Goal: Task Accomplishment & Management: Complete application form

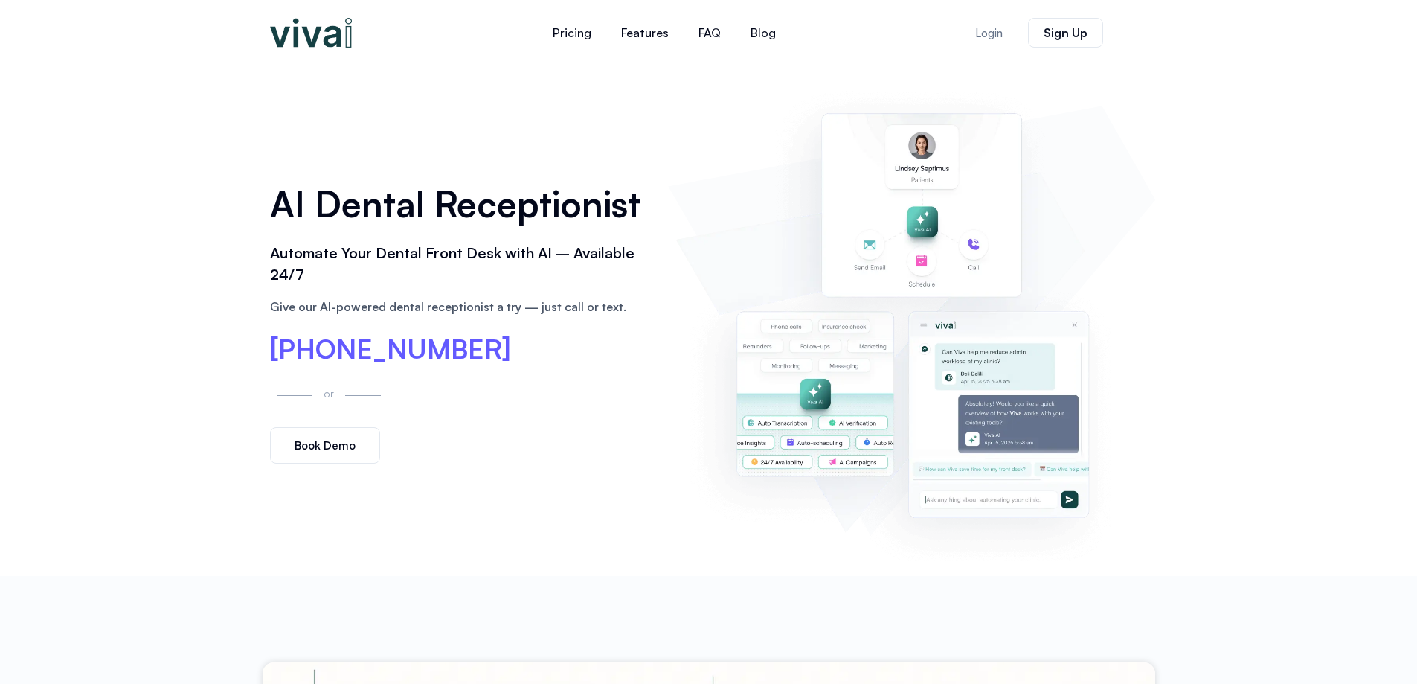
click at [330, 445] on span "Book Demo" at bounding box center [325, 445] width 61 height 11
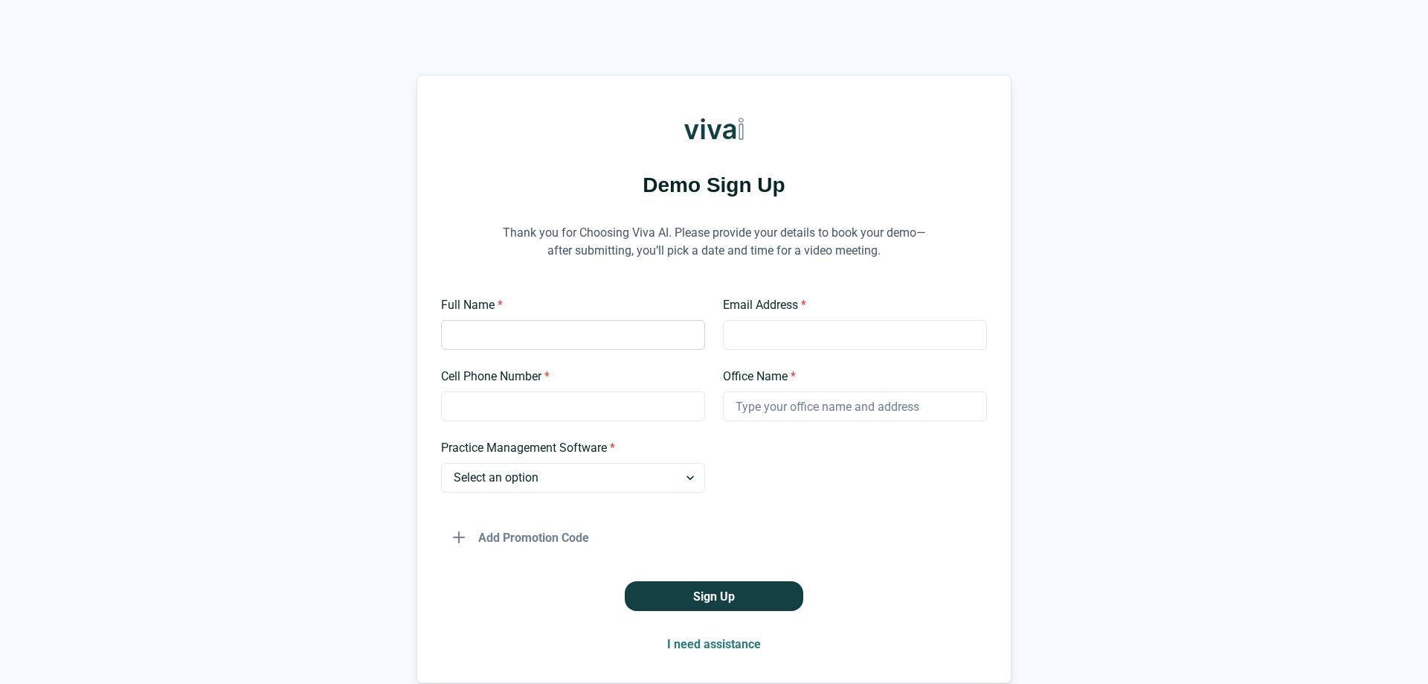
click at [460, 337] on input "Full Name *" at bounding box center [573, 335] width 264 height 30
drag, startPoint x: 488, startPoint y: 337, endPoint x: 402, endPoint y: 342, distance: 86.5
click at [402, 342] on div "Demo Sign Up Thank you for Choosing Viva AI. Please provide your details to boo…" at bounding box center [714, 378] width 1428 height 609
type input "[PERSON_NAME]"
type input "[EMAIL_ADDRESS][DOMAIN_NAME]"
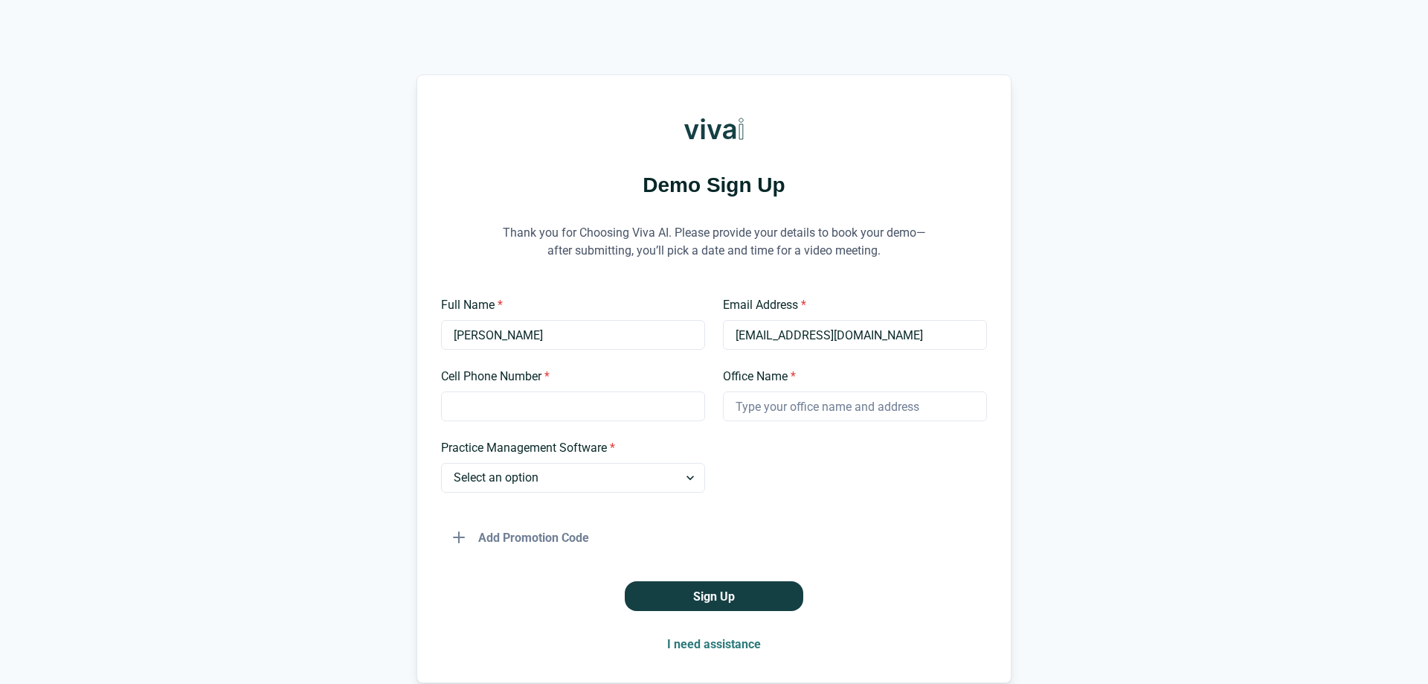
type input "7035808181"
type input "Woodbridge Comfort Dental Care"
click at [733, 336] on input "[EMAIL_ADDRESS][DOMAIN_NAME]" at bounding box center [855, 335] width 264 height 30
click at [917, 336] on input "[EMAIL_ADDRESS][DOMAIN_NAME]" at bounding box center [855, 335] width 264 height 30
type input "[EMAIL_ADDRESS][DOMAIN_NAME]"
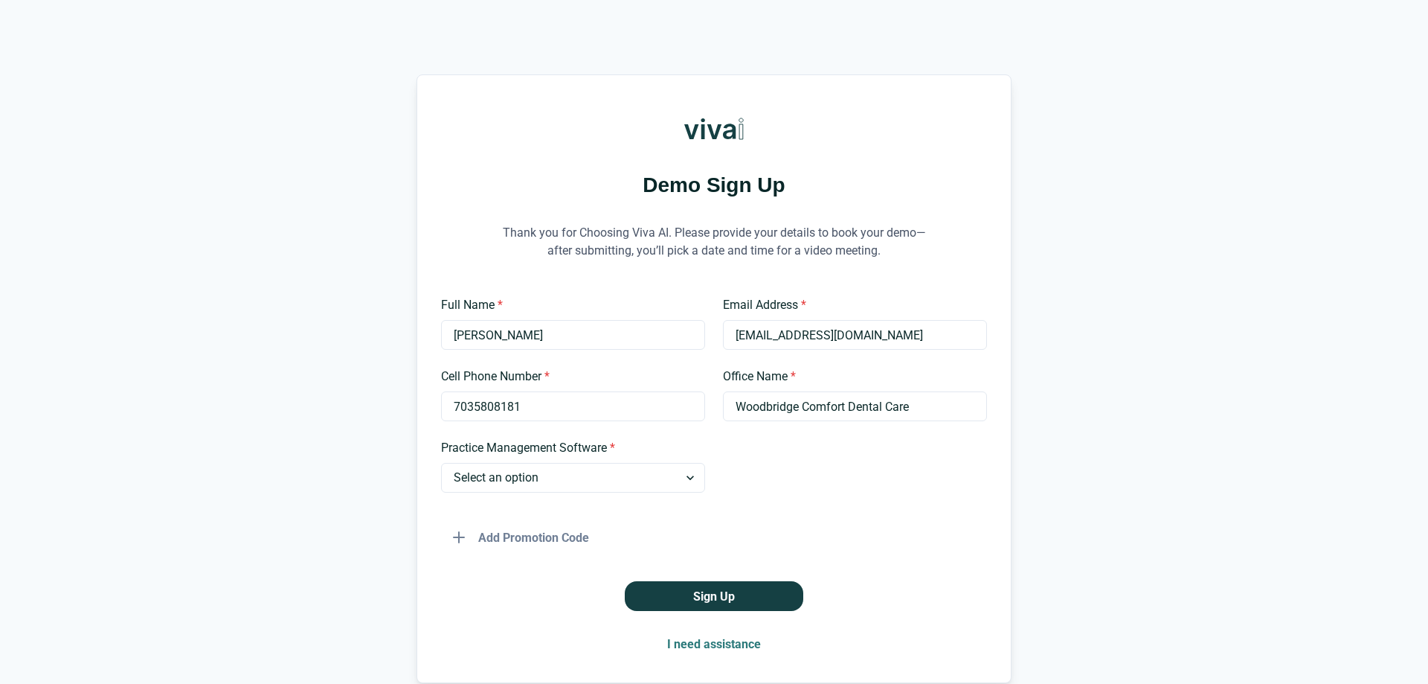
drag, startPoint x: 586, startPoint y: 410, endPoint x: 347, endPoint y: 418, distance: 238.9
click at [347, 418] on div "Demo Sign Up Thank you for Choosing Viva AI. Please provide your details to boo…" at bounding box center [714, 378] width 1428 height 609
type input "[PHONE_NUMBER]"
click at [452, 475] on select "Select an option Dentrix Open Dental EagleSoft Denticon Other" at bounding box center [573, 478] width 264 height 30
select select "Open Dental"
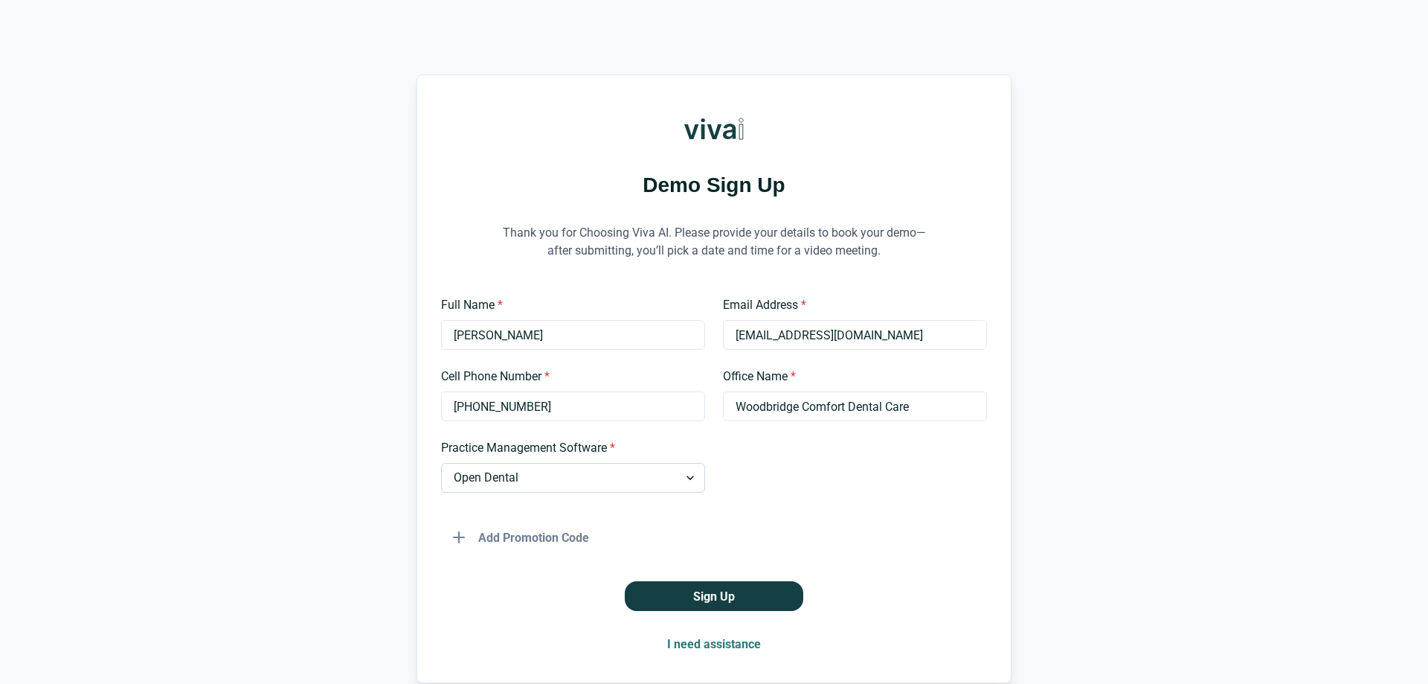
click at [441, 463] on select "Select an option Dentrix Open Dental EagleSoft Denticon Other" at bounding box center [573, 478] width 264 height 30
click at [686, 600] on button "Sign Up" at bounding box center [714, 596] width 179 height 30
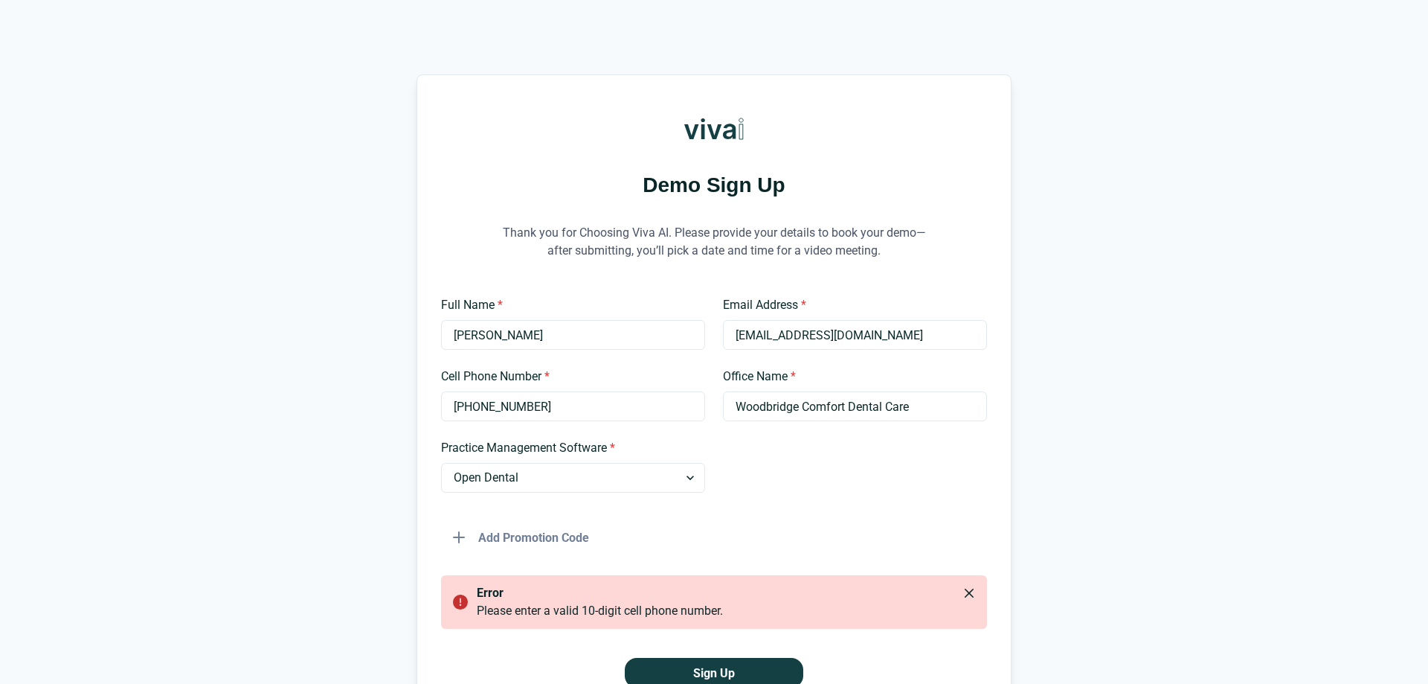
drag, startPoint x: 527, startPoint y: 411, endPoint x: 399, endPoint y: 432, distance: 130.5
click at [399, 432] on div "Demo Sign Up Thank you for Choosing Viva AI. Please provide your details to boo…" at bounding box center [714, 416] width 1428 height 685
type input "7037255466"
click at [670, 553] on form "Full Name * [PERSON_NAME] Email Address * [EMAIL_ADDRESS][DOMAIN_NAME] Cell Pho…" at bounding box center [714, 491] width 546 height 391
click at [708, 664] on button "Sign Up" at bounding box center [714, 673] width 179 height 30
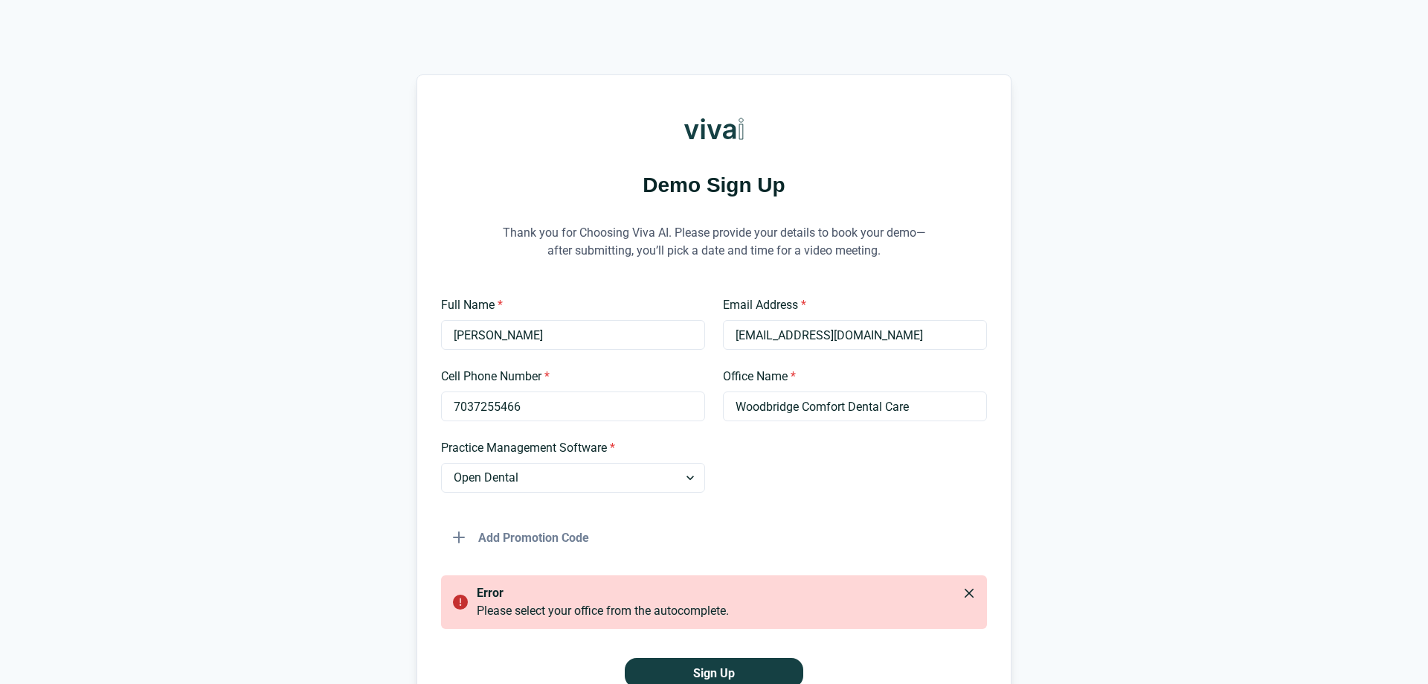
scroll to position [150, 0]
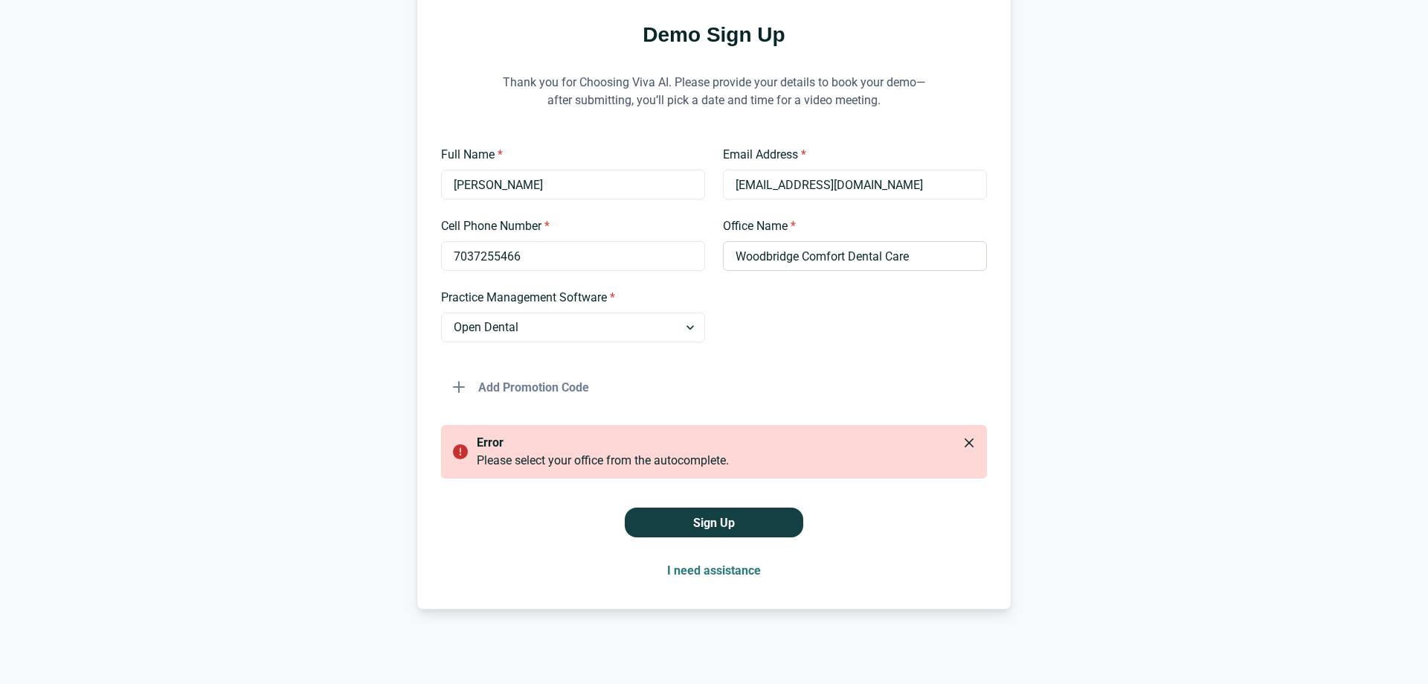
click at [798, 261] on input "Woodbridge Comfort Dental Care" at bounding box center [855, 256] width 264 height 30
click at [652, 525] on button "Sign Up" at bounding box center [714, 522] width 179 height 30
click at [532, 177] on input "[PERSON_NAME]" at bounding box center [573, 185] width 264 height 30
drag, startPoint x: 506, startPoint y: 183, endPoint x: 515, endPoint y: 184, distance: 9.0
click at [515, 184] on input "[PERSON_NAME]" at bounding box center [573, 185] width 264 height 30
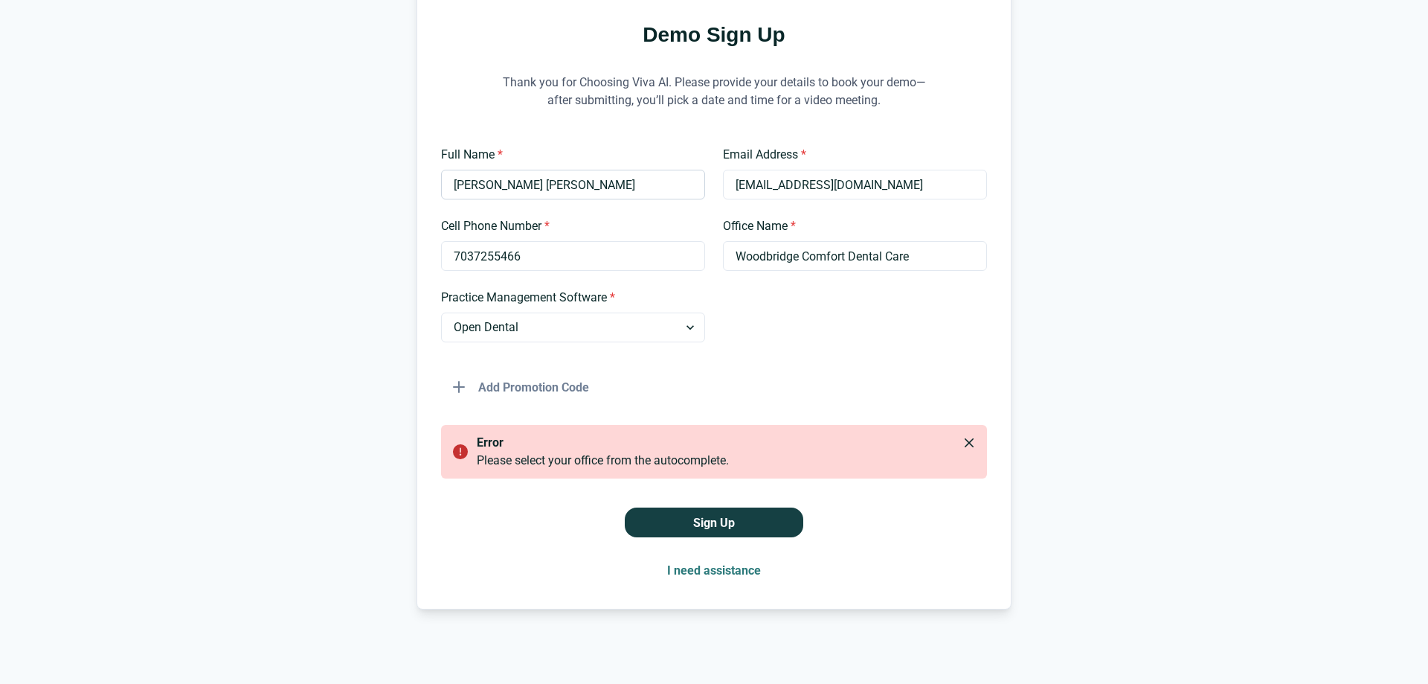
type input "[PERSON_NAME]"
click at [737, 183] on input "[EMAIL_ADDRESS][DOMAIN_NAME]" at bounding box center [855, 185] width 264 height 30
type input "[EMAIL_ADDRESS][DOMAIN_NAME]"
click at [766, 248] on input "Woodbridge Comfort Dental Care" at bounding box center [855, 256] width 264 height 30
click at [741, 257] on input "Woodbridge Comfort Dental Care" at bounding box center [855, 256] width 264 height 30
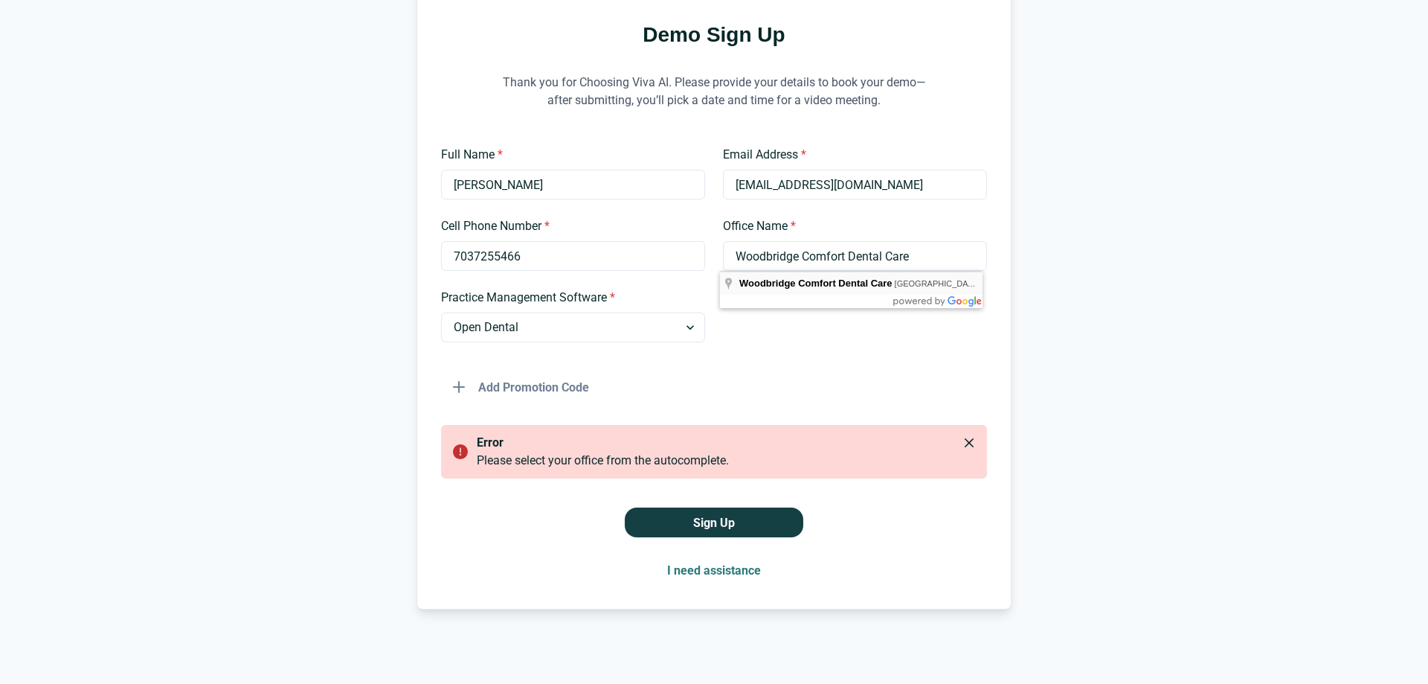
type input "Woodbridge Comfort Dental Care"
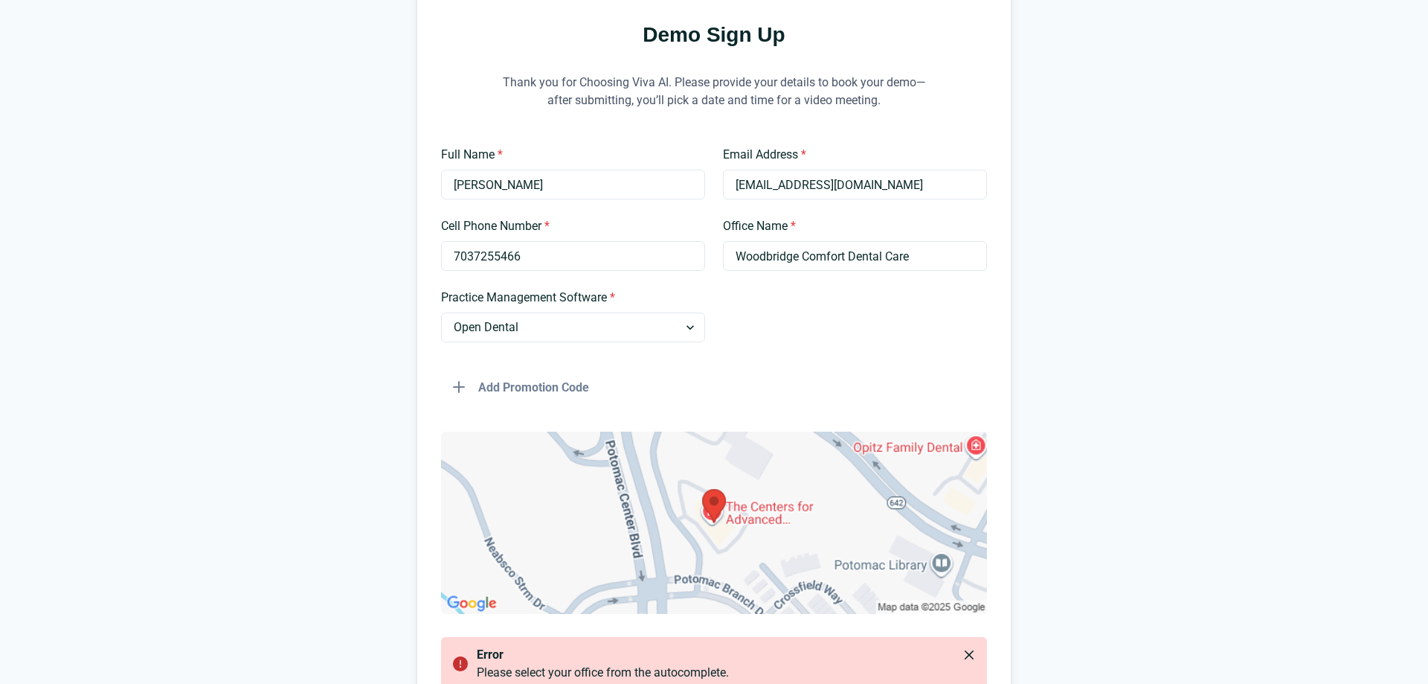
scroll to position [362, 0]
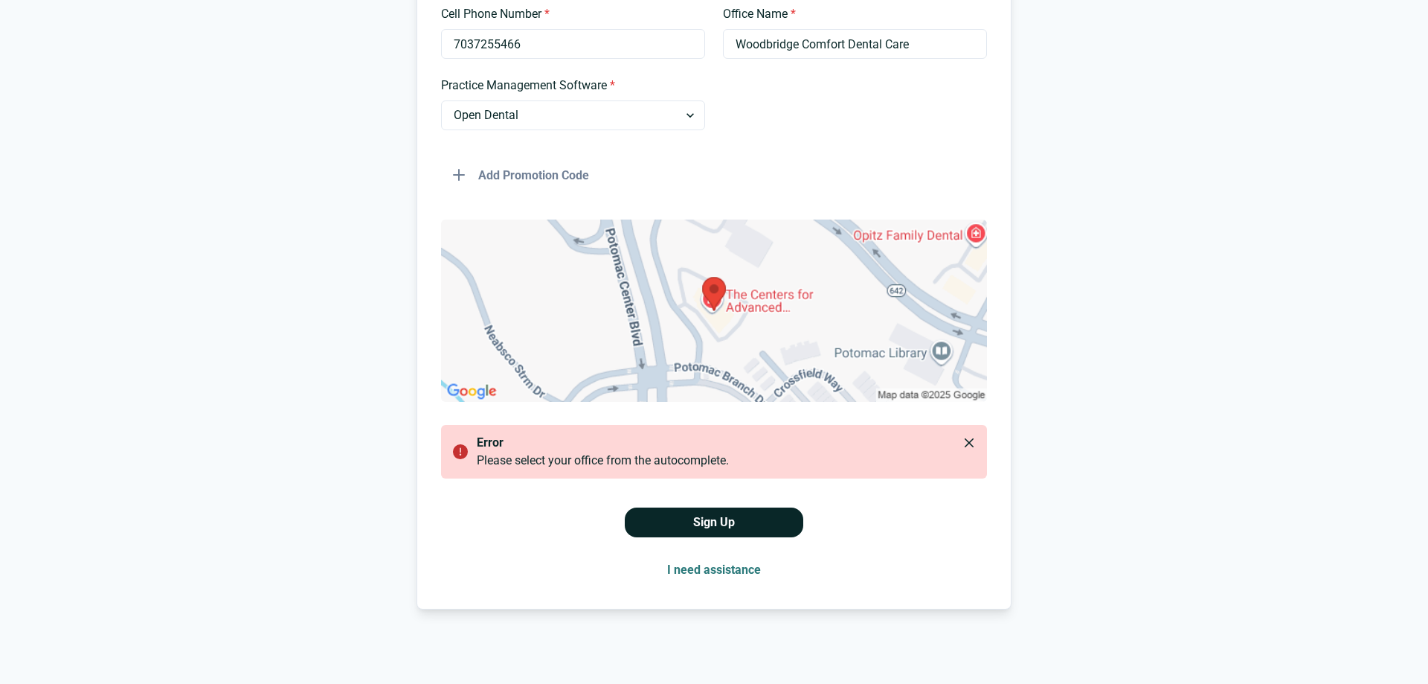
click at [681, 529] on button "Sign Up" at bounding box center [714, 522] width 179 height 30
